Goal: Transaction & Acquisition: Book appointment/travel/reservation

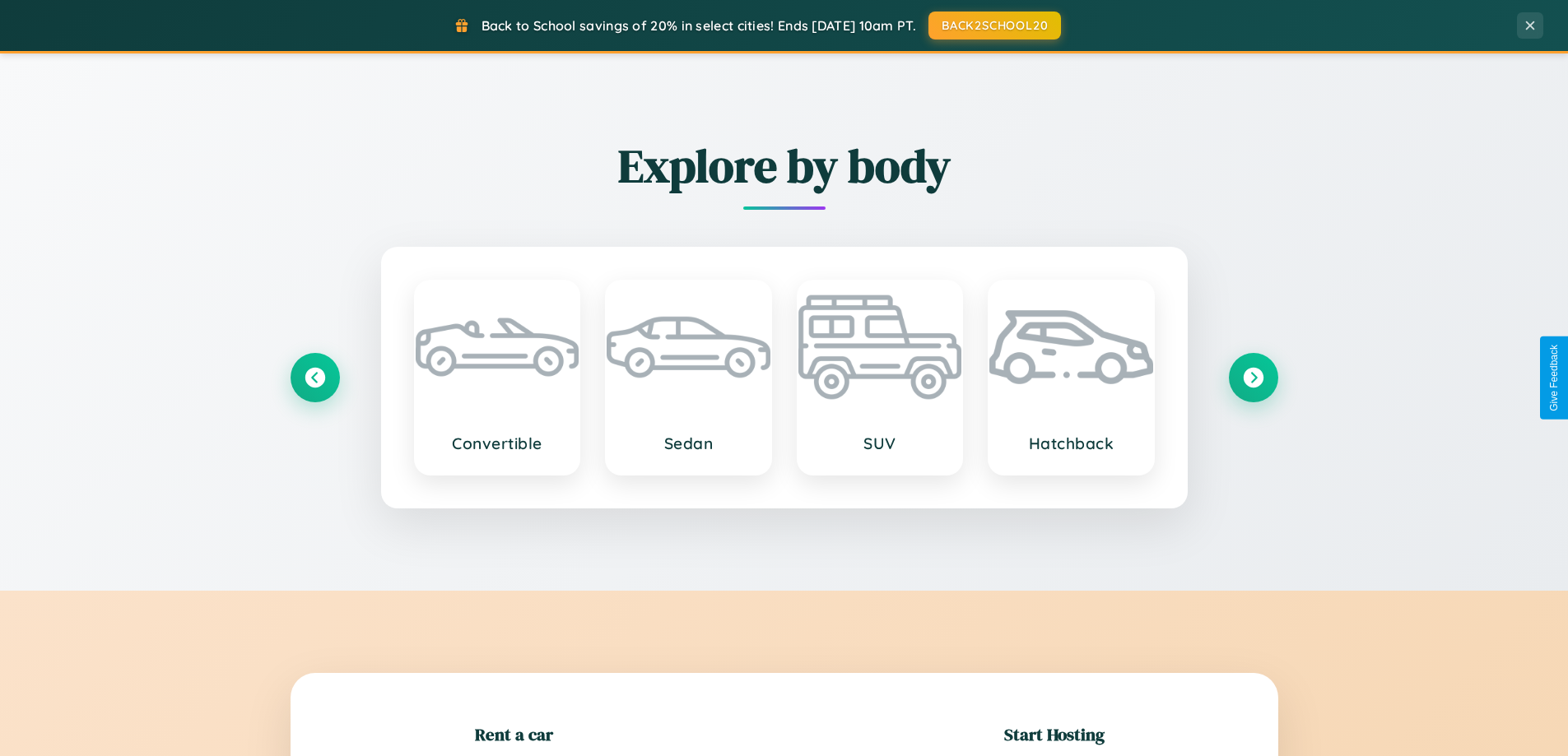
scroll to position [355, 0]
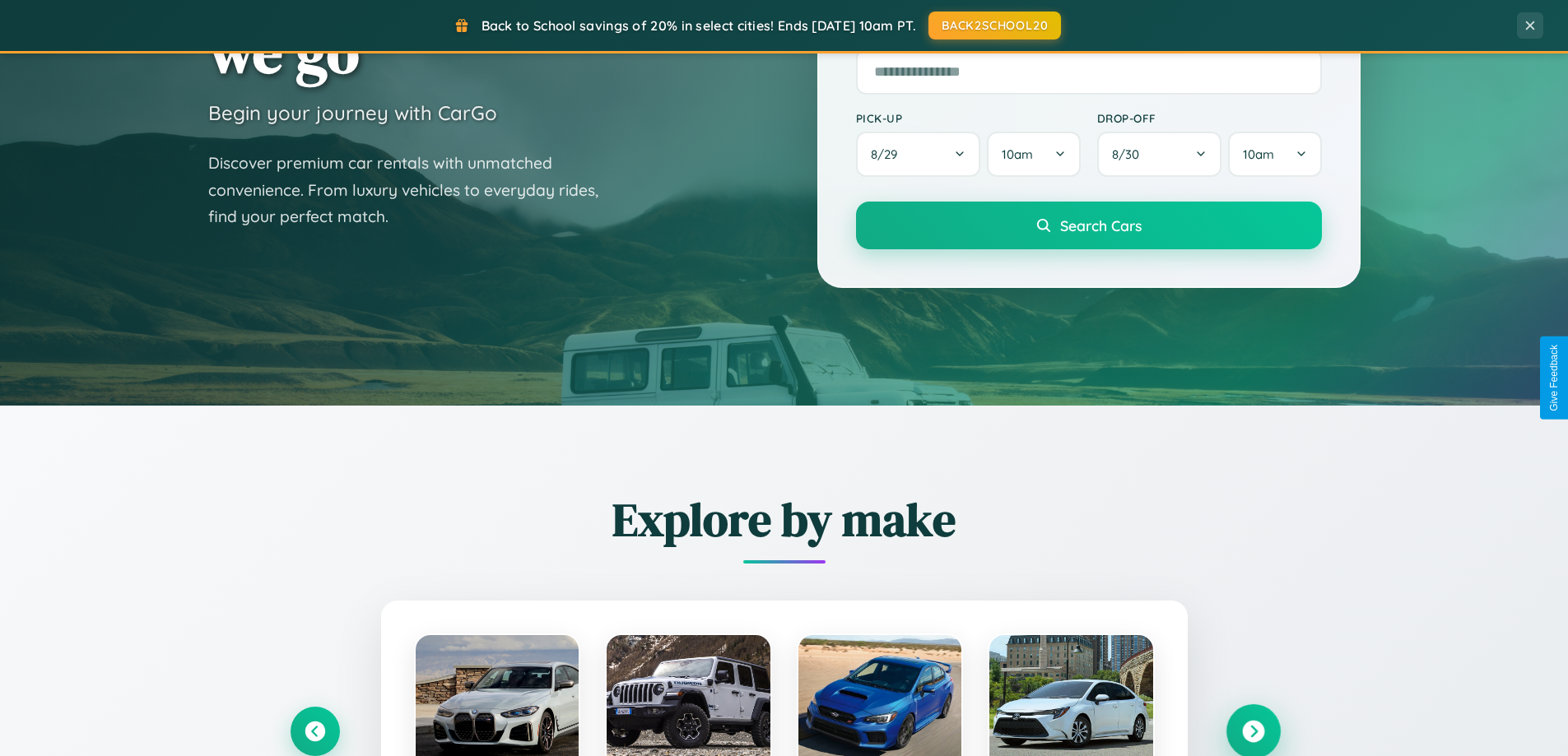
click at [1253, 731] on icon at bounding box center [1253, 731] width 22 height 22
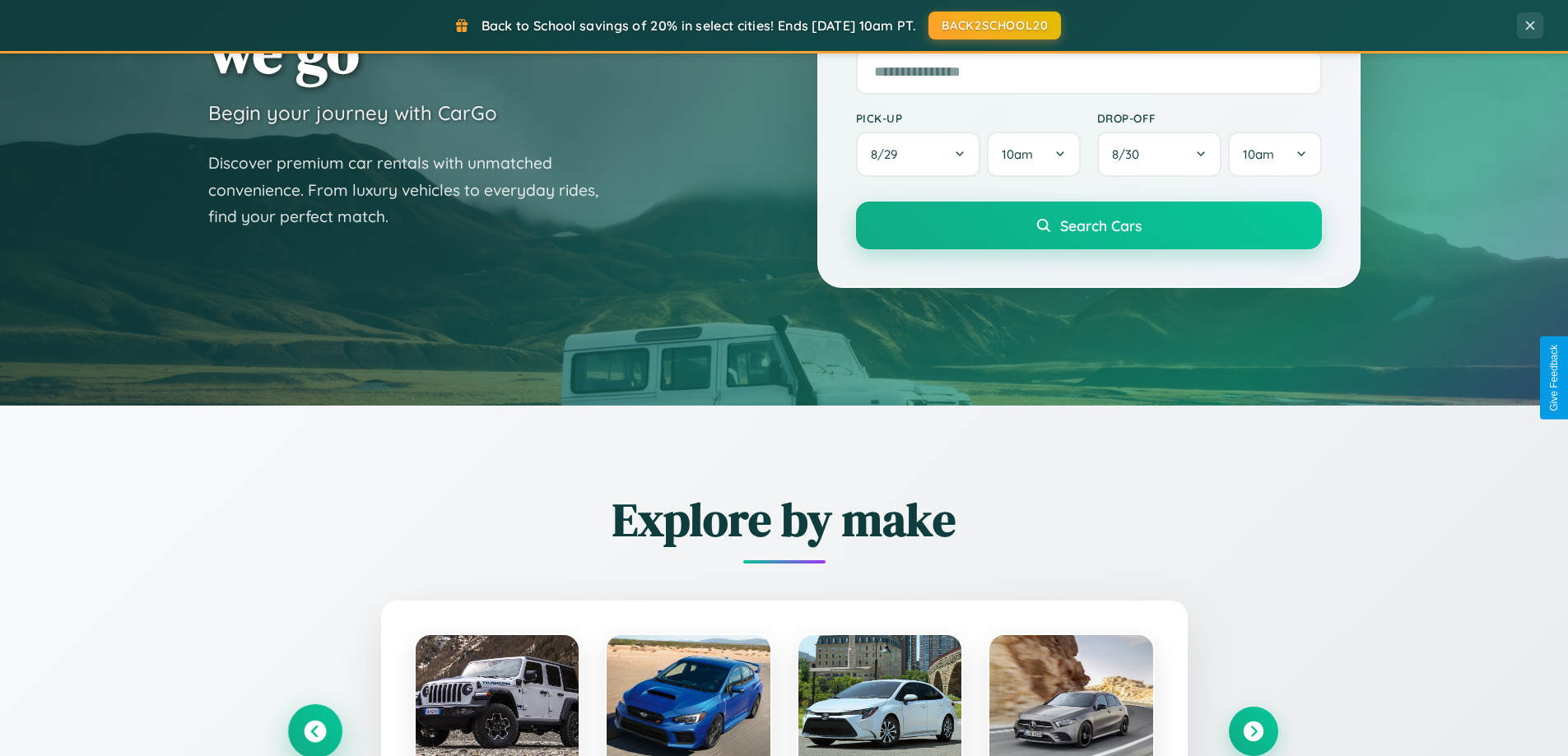
click at [314, 730] on icon at bounding box center [314, 731] width 22 height 22
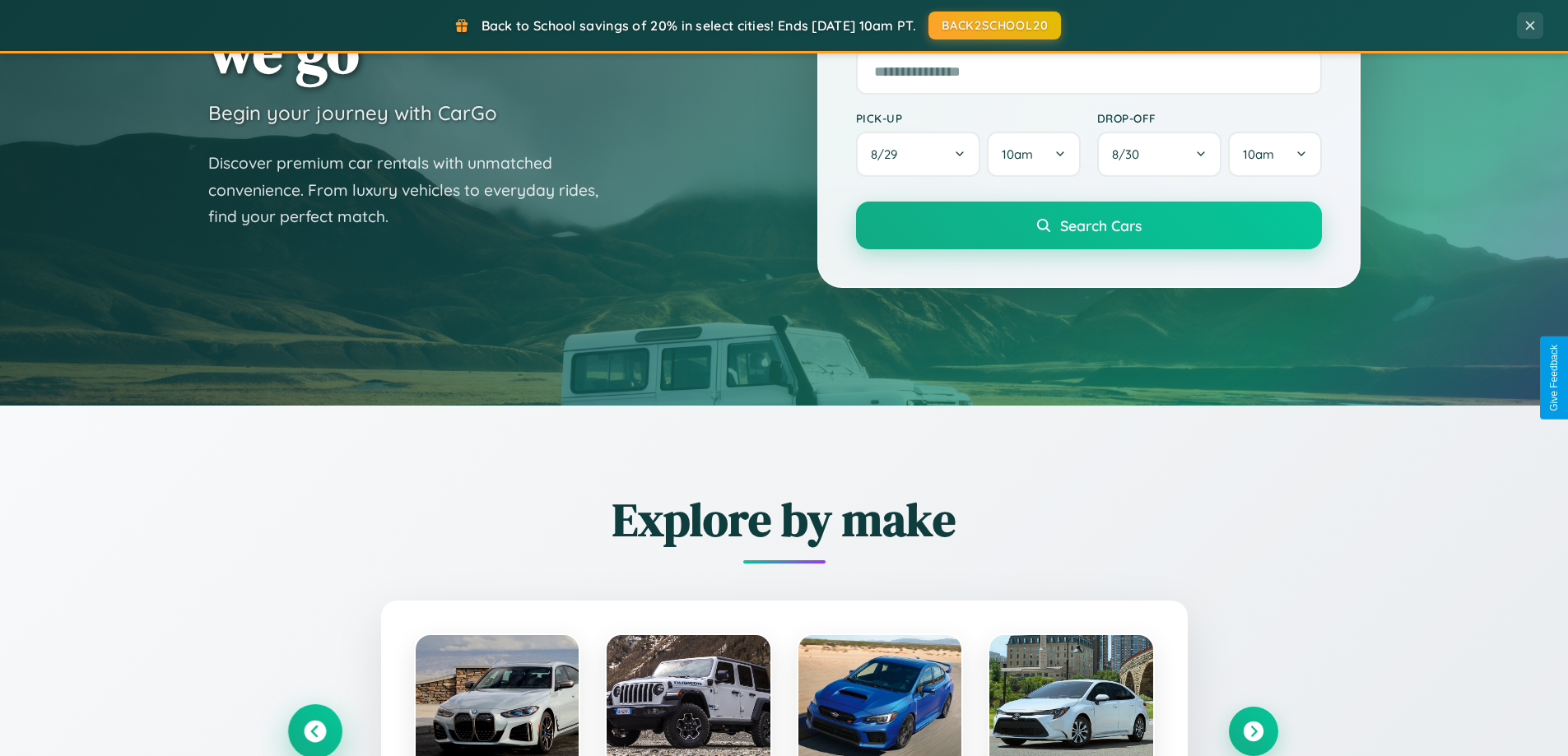
click at [314, 730] on icon at bounding box center [314, 731] width 27 height 27
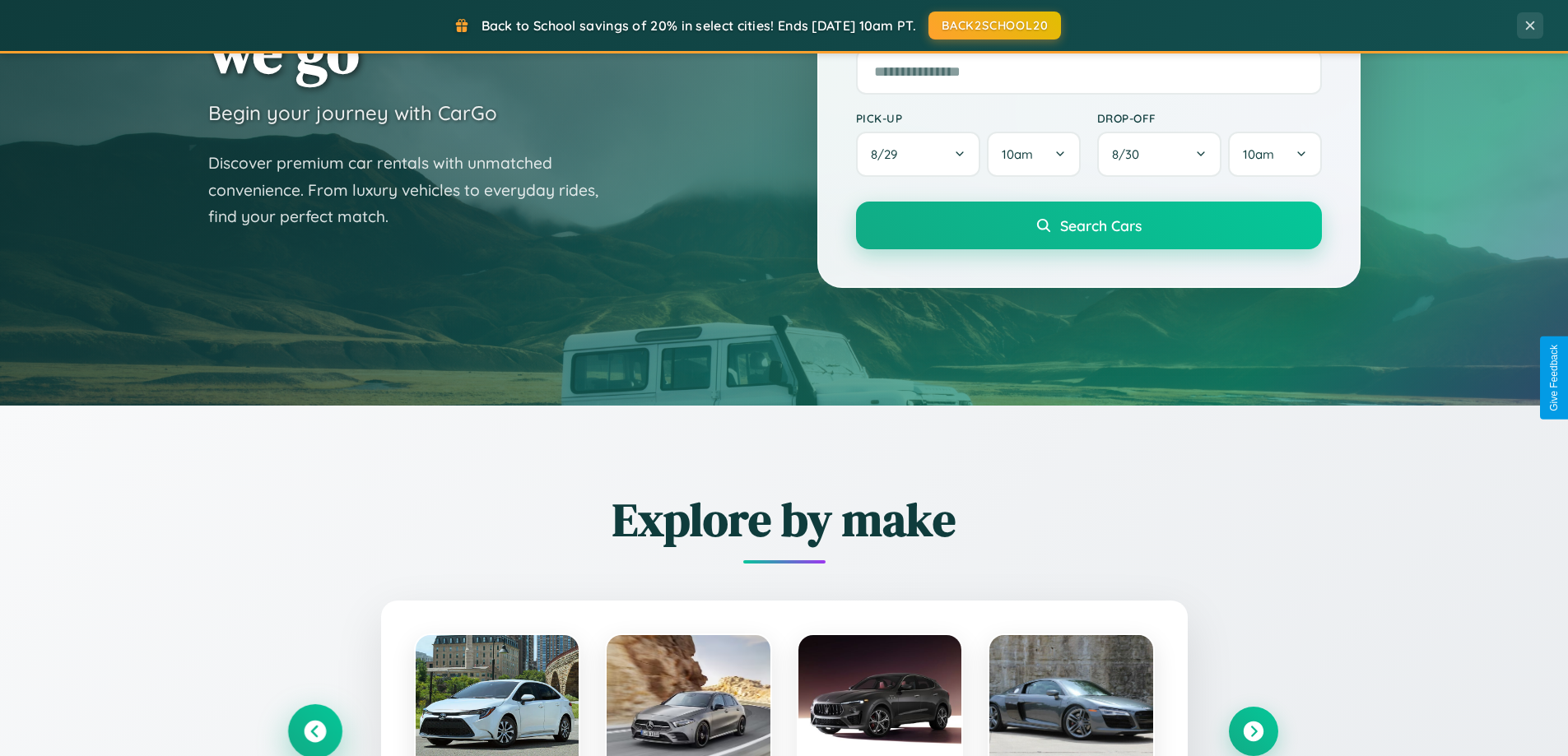
scroll to position [1132, 0]
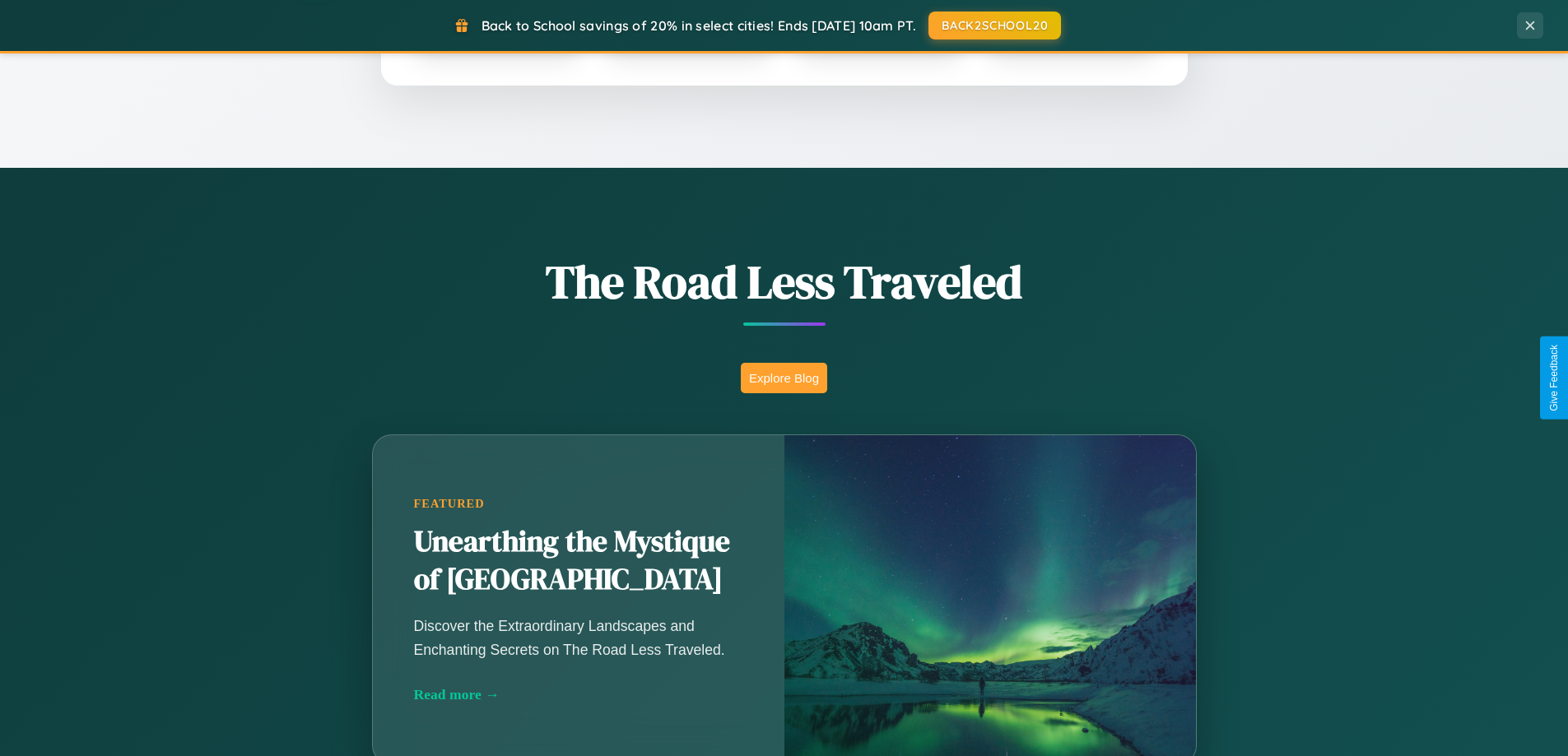
click at [784, 378] on button "Explore Blog" at bounding box center [784, 378] width 86 height 30
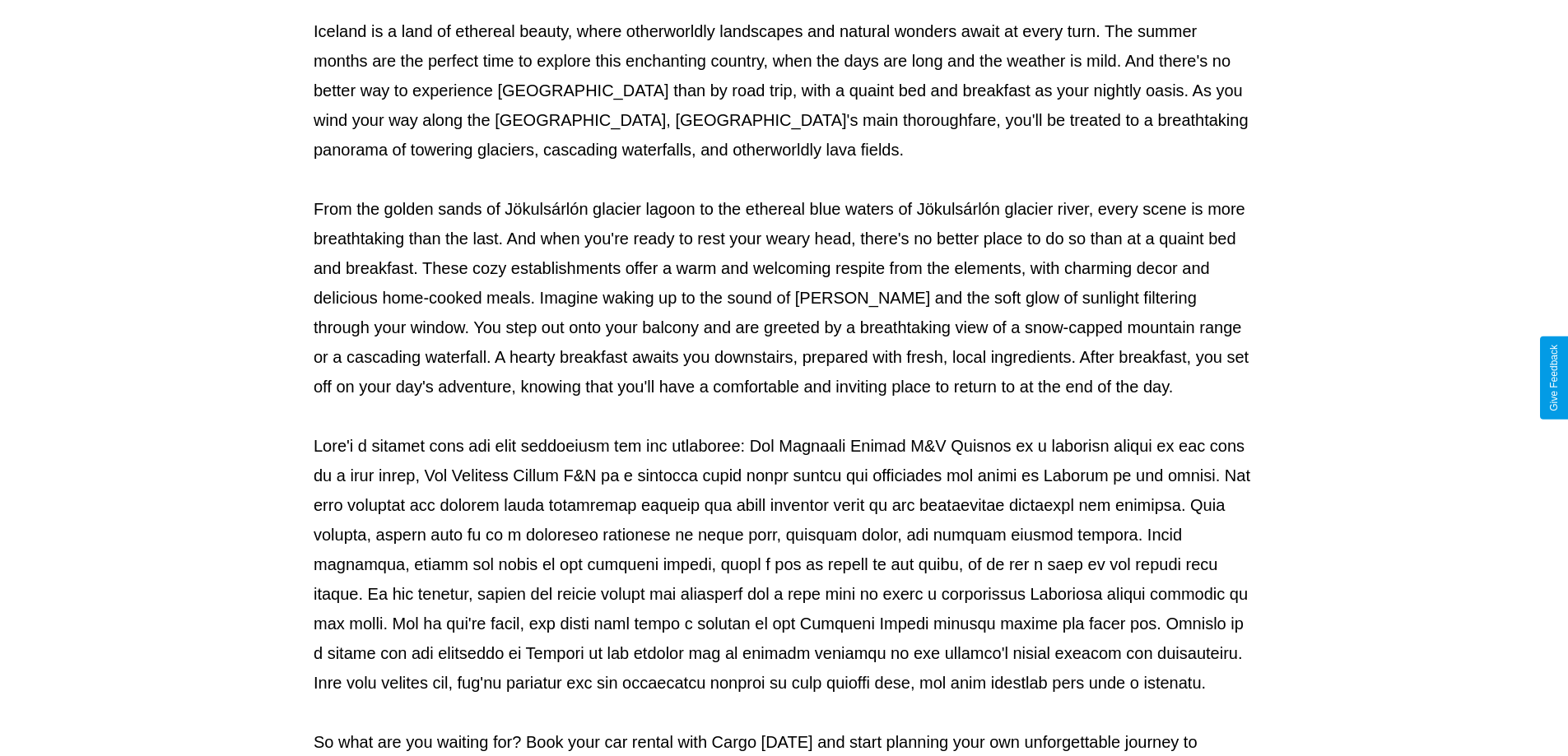
scroll to position [532, 0]
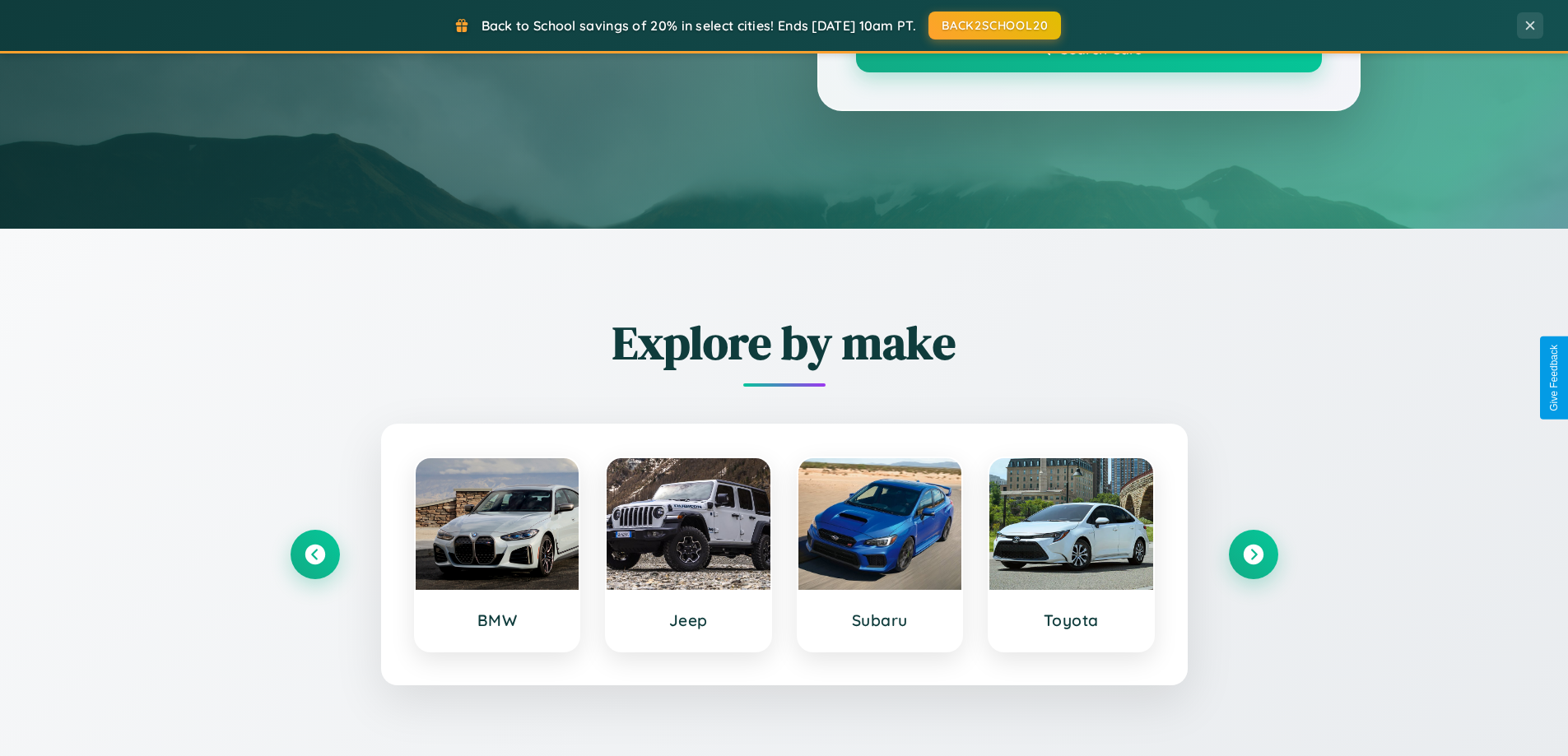
scroll to position [1132, 0]
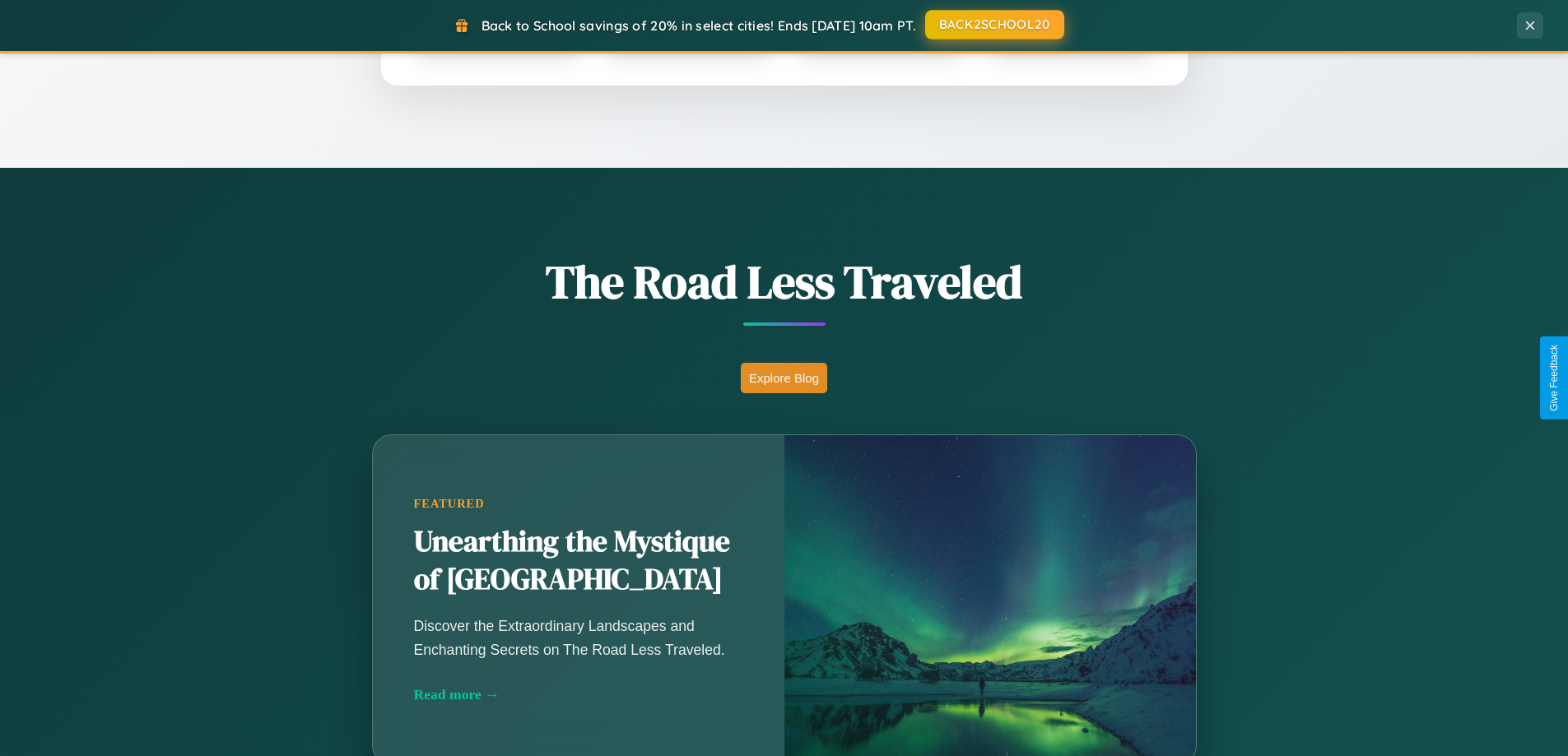
click at [993, 25] on button "BACK2SCHOOL20" at bounding box center [994, 25] width 139 height 30
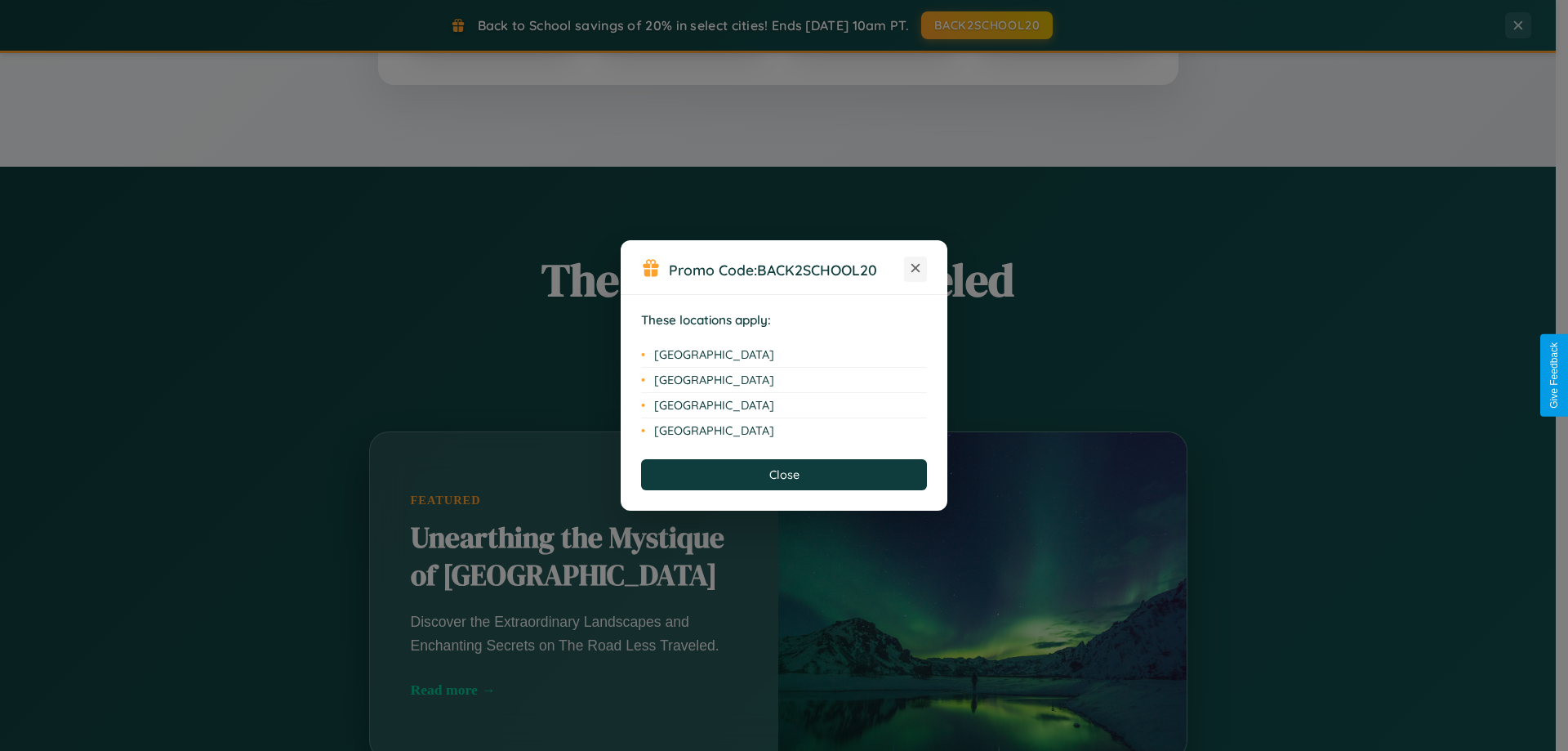
click at [915, 269] on icon at bounding box center [915, 268] width 9 height 9
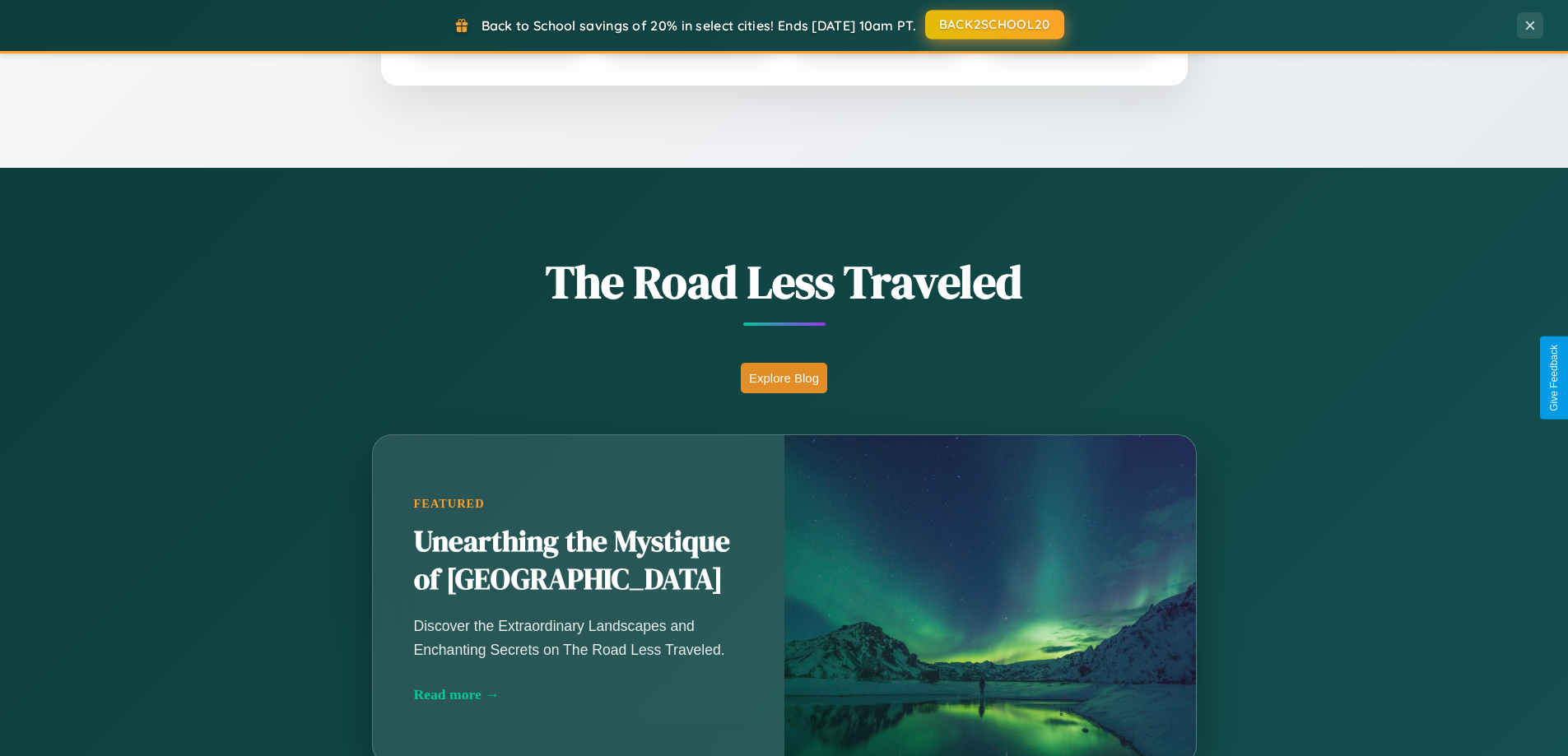
click at [993, 25] on button "BACK2SCHOOL20" at bounding box center [994, 25] width 139 height 30
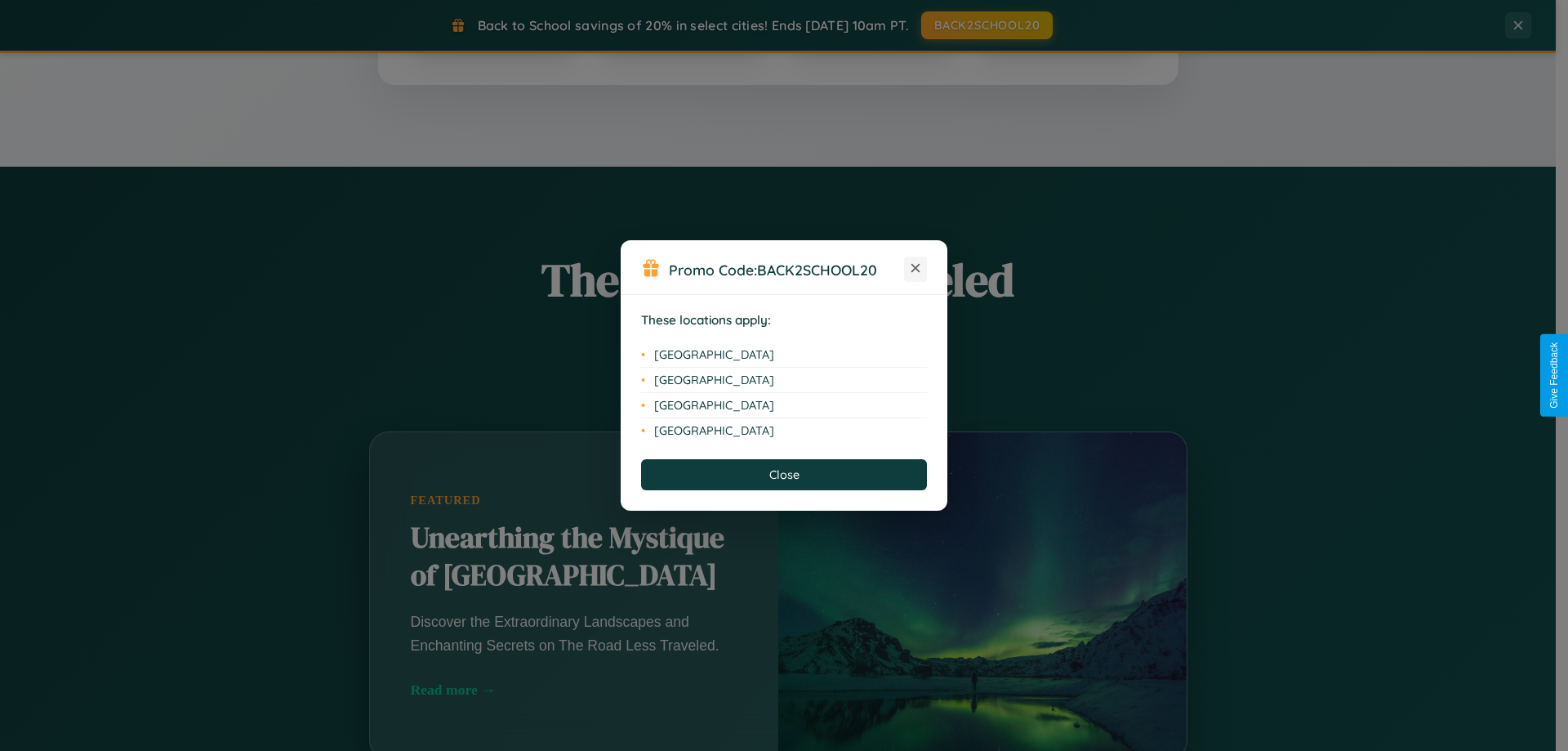
click at [915, 269] on icon at bounding box center [915, 268] width 9 height 9
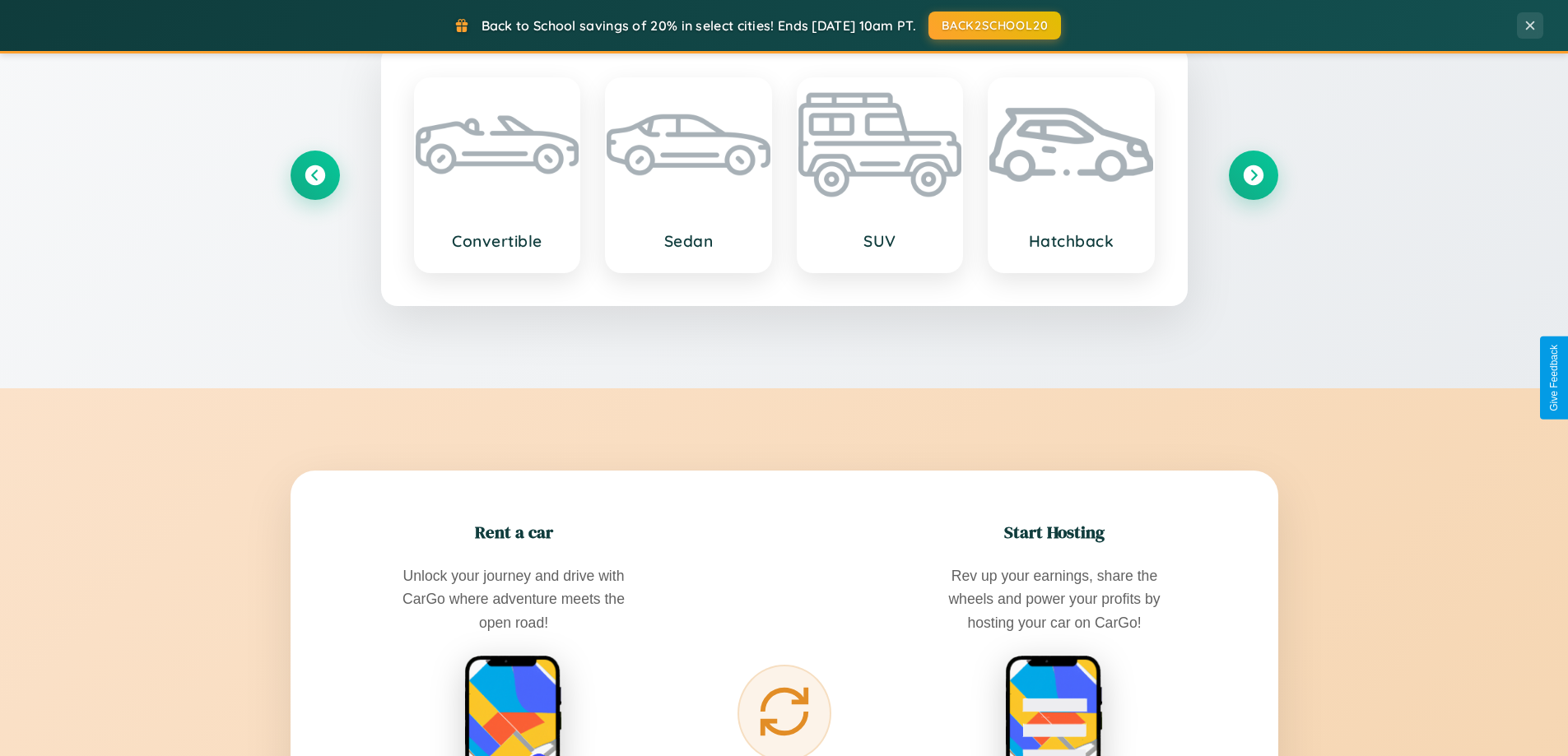
scroll to position [2642, 0]
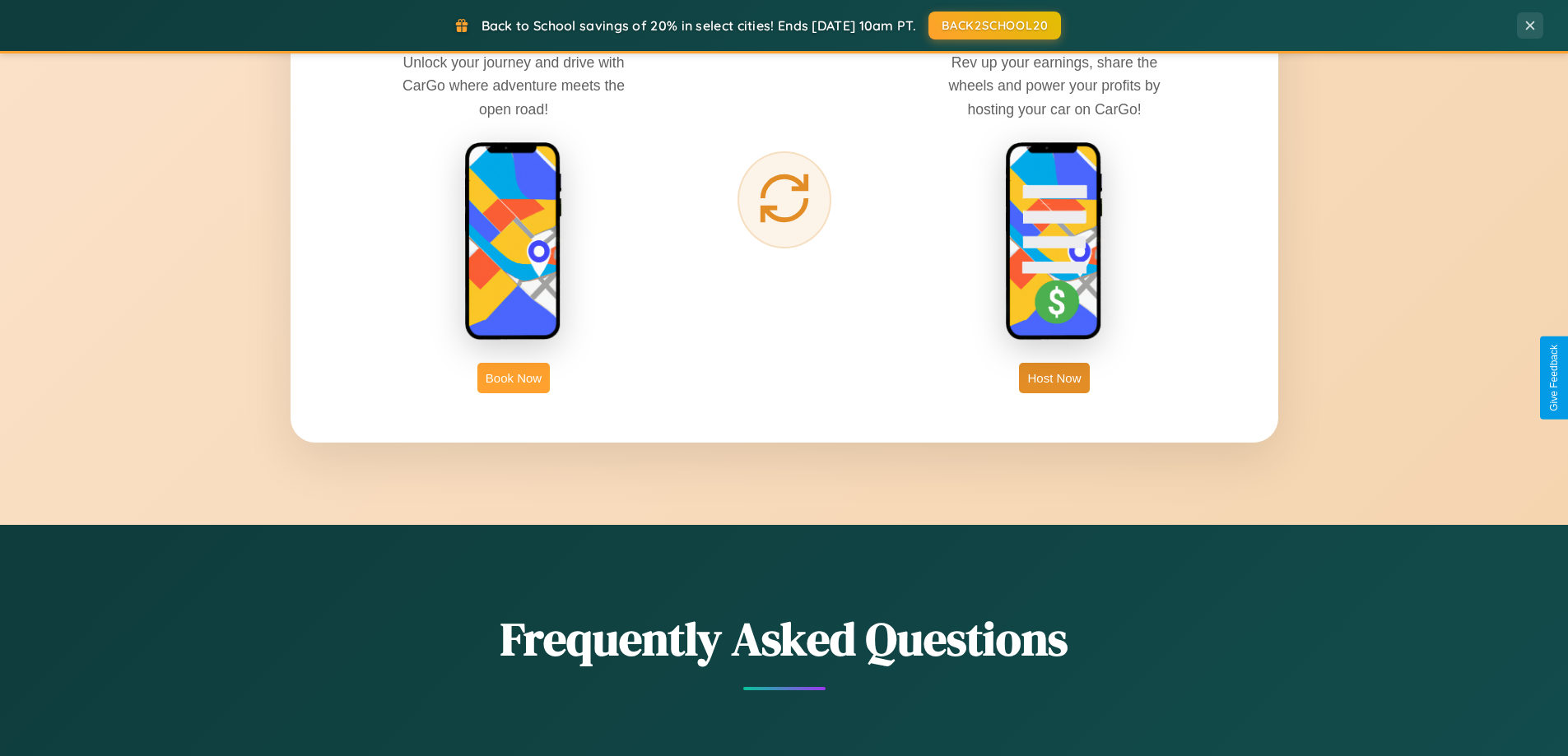
click at [514, 378] on button "Book Now" at bounding box center [514, 378] width 72 height 30
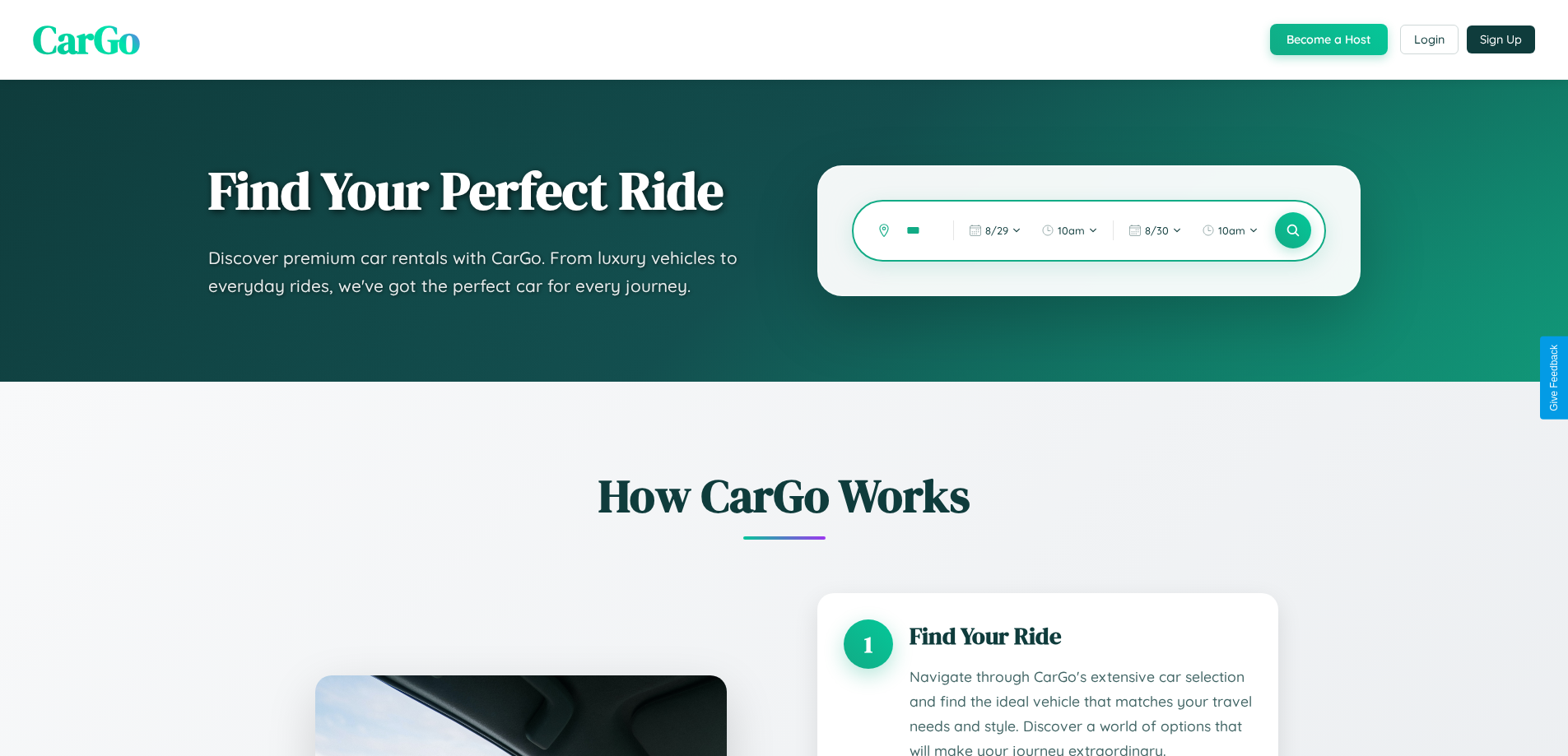
type input "****"
